Goal: Task Accomplishment & Management: Manage account settings

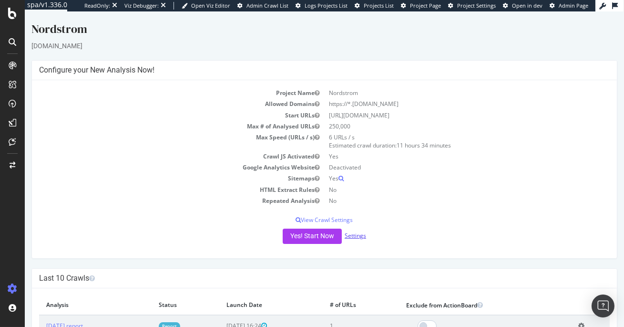
click at [355, 234] on link "Settings" at bounding box center [355, 235] width 21 height 8
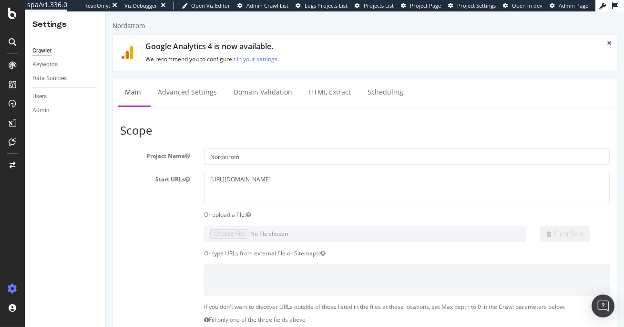
scroll to position [2, 0]
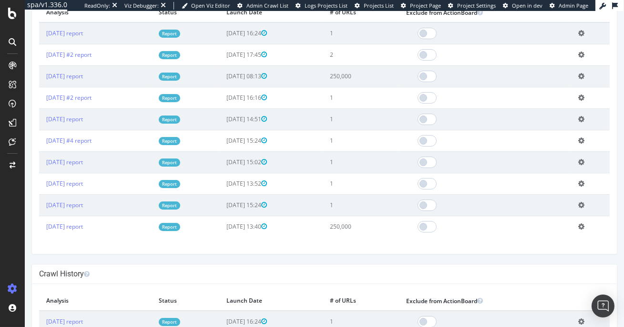
scroll to position [388, 0]
